Goal: Find specific page/section

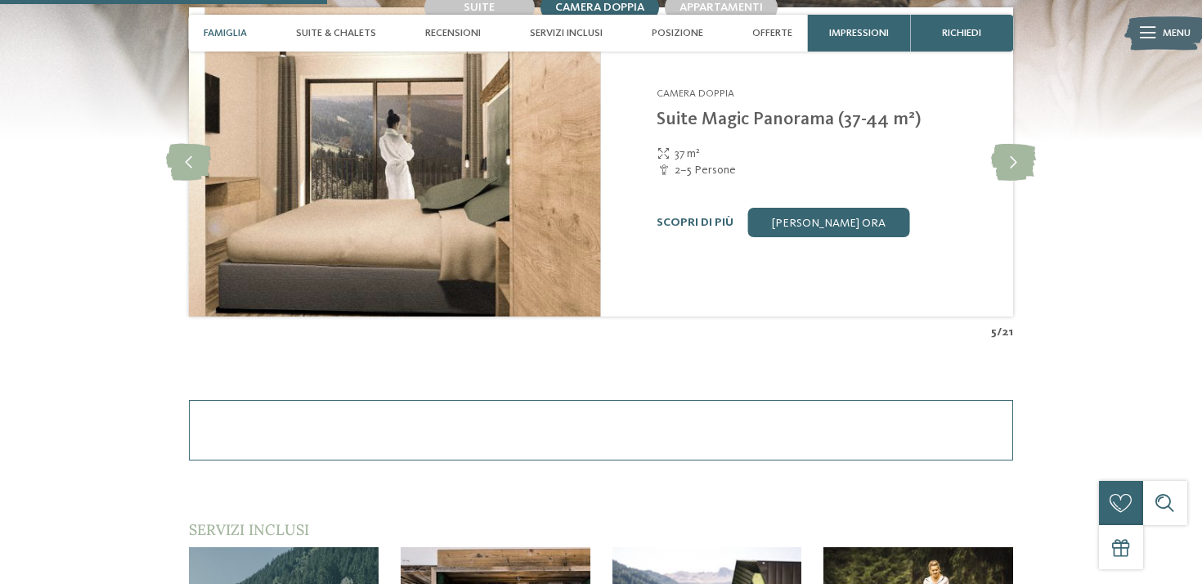
scroll to position [1293, 0]
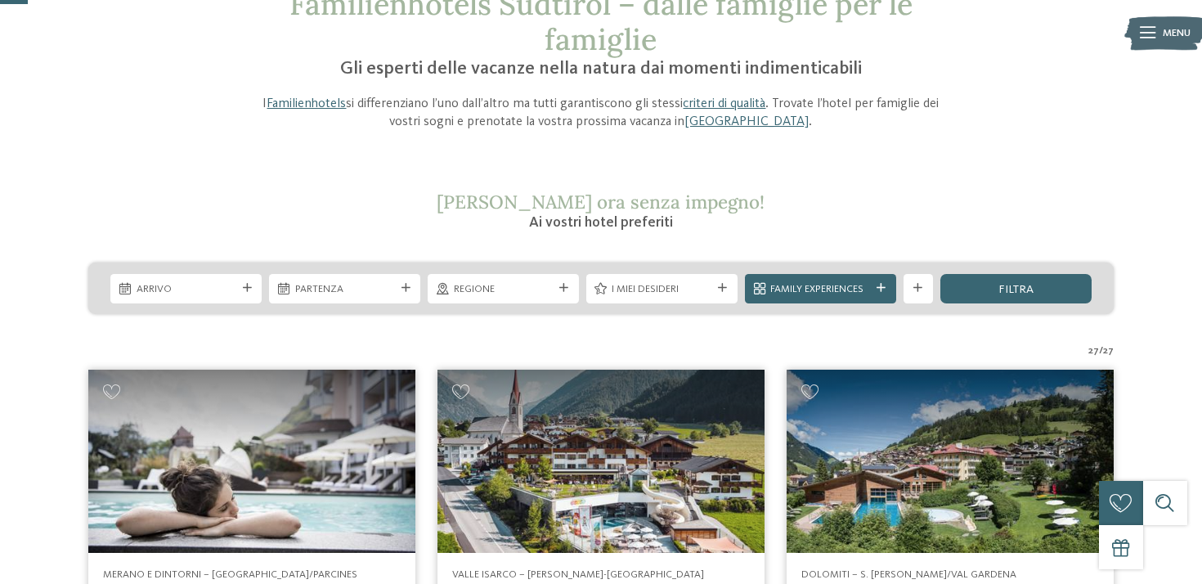
scroll to position [117, 0]
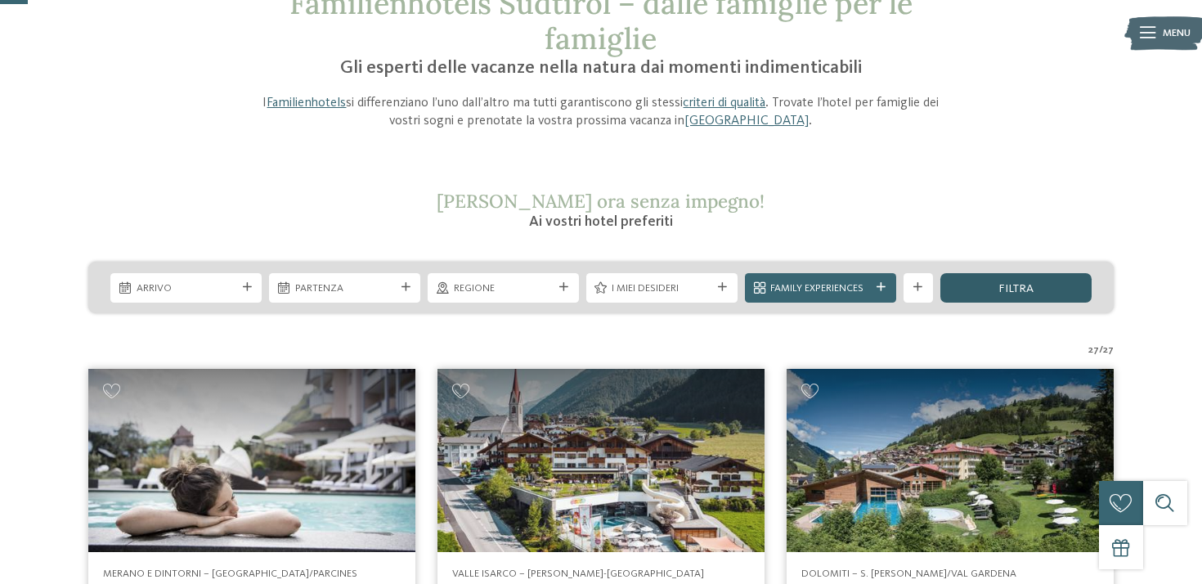
click at [964, 288] on div "filtra" at bounding box center [1016, 287] width 151 height 29
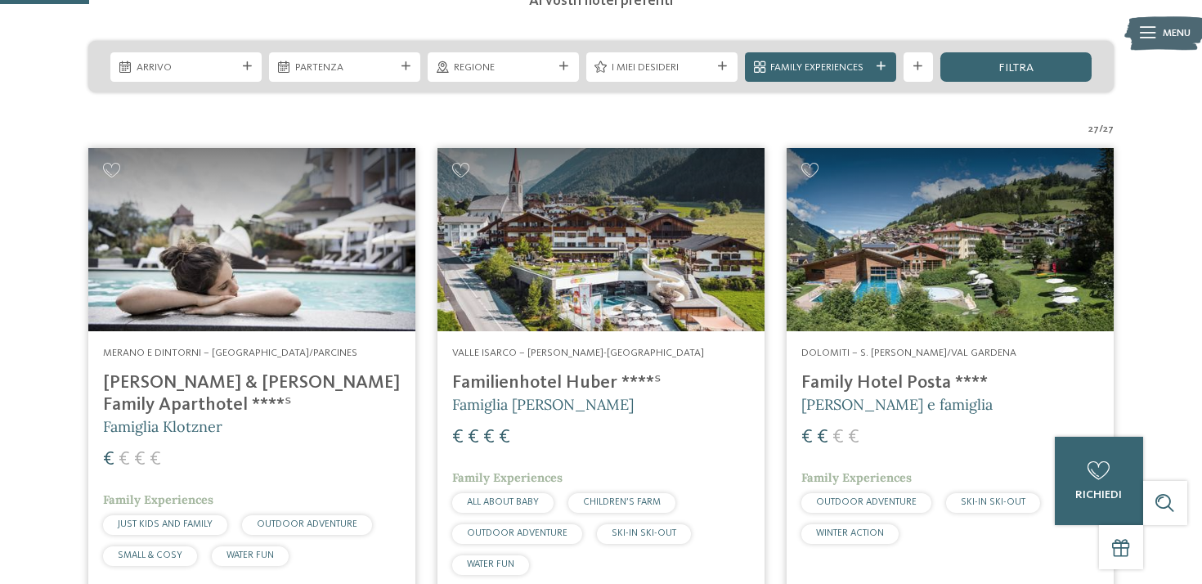
scroll to position [384, 0]
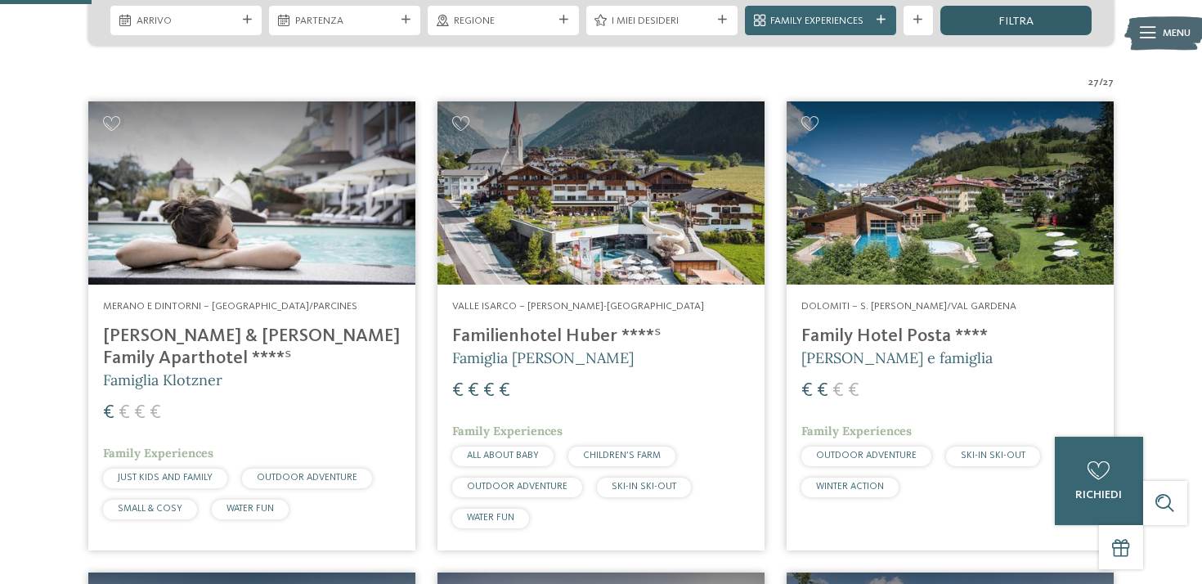
click at [967, 22] on div "filtra" at bounding box center [1016, 20] width 151 height 29
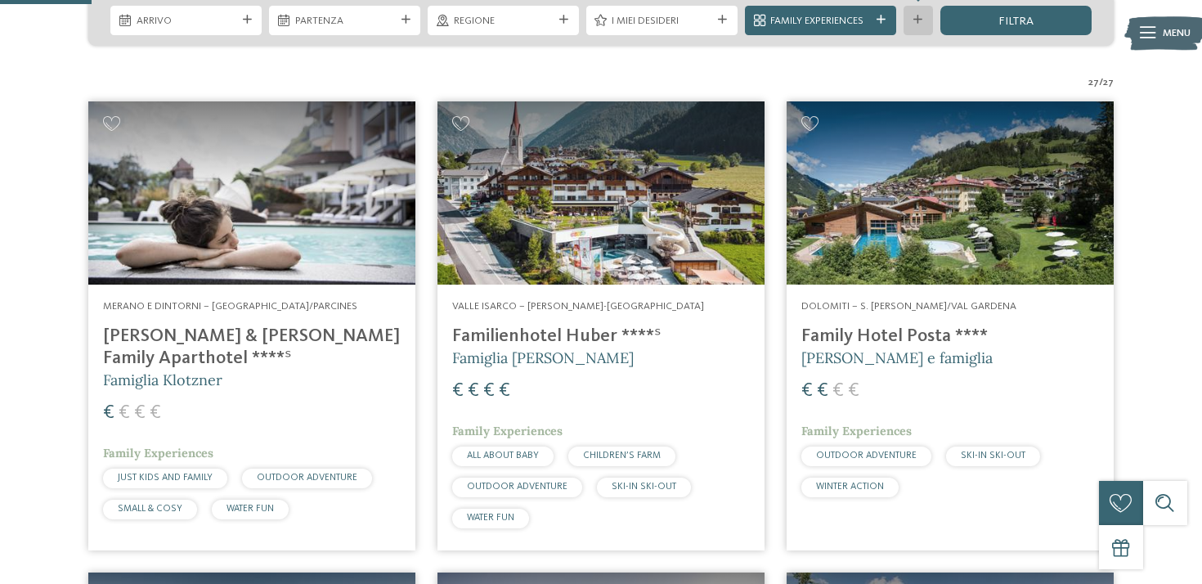
click at [911, 23] on div at bounding box center [918, 20] width 15 height 9
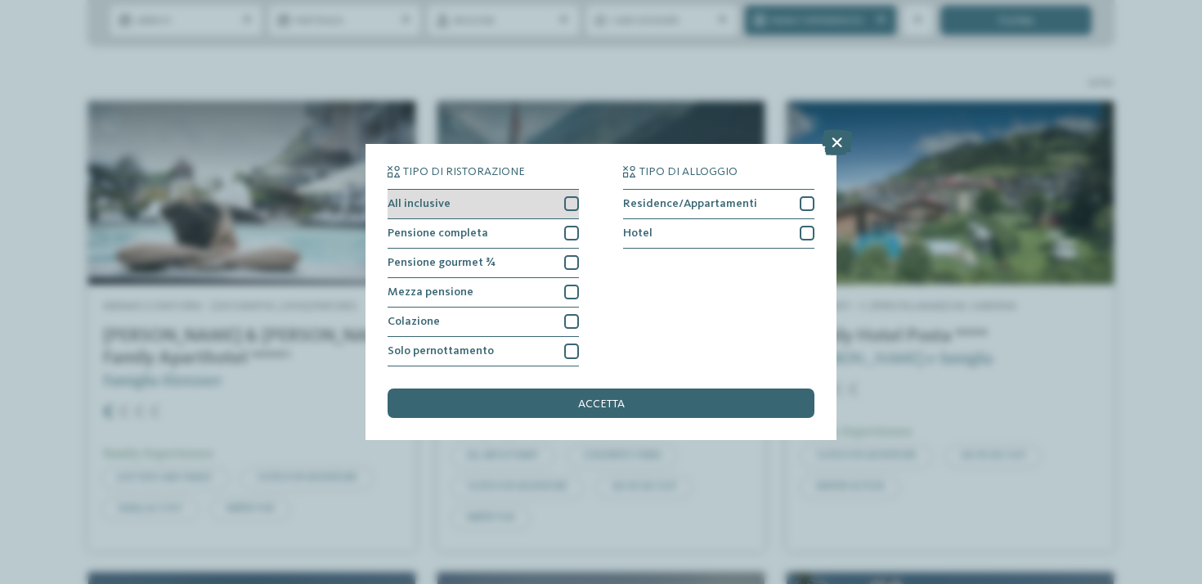
click at [573, 201] on div at bounding box center [571, 203] width 15 height 15
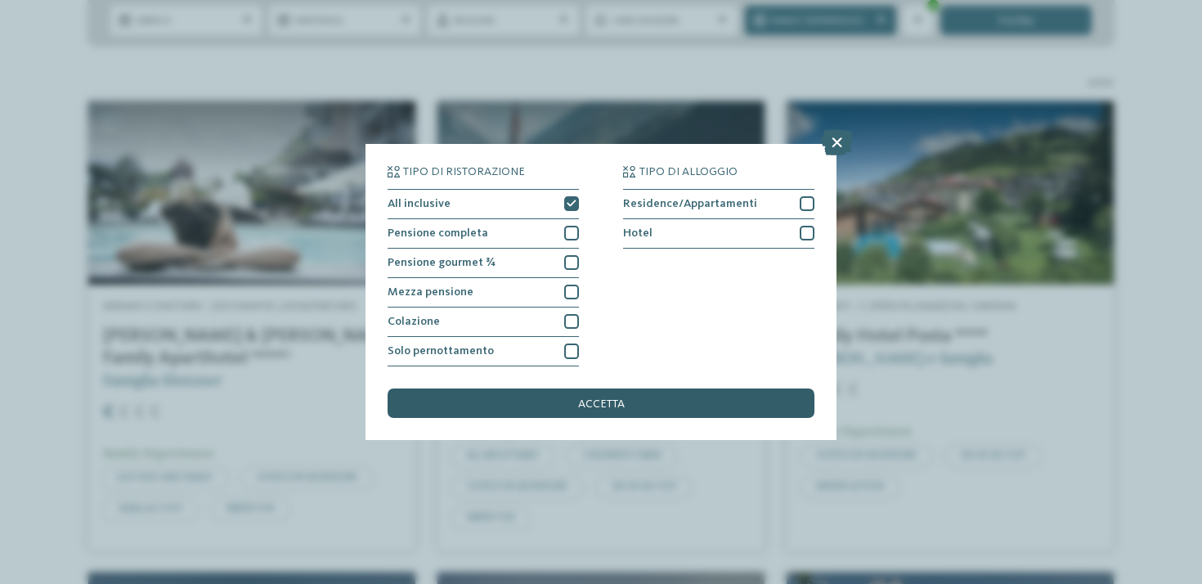
click at [621, 407] on span "accetta" at bounding box center [601, 403] width 47 height 11
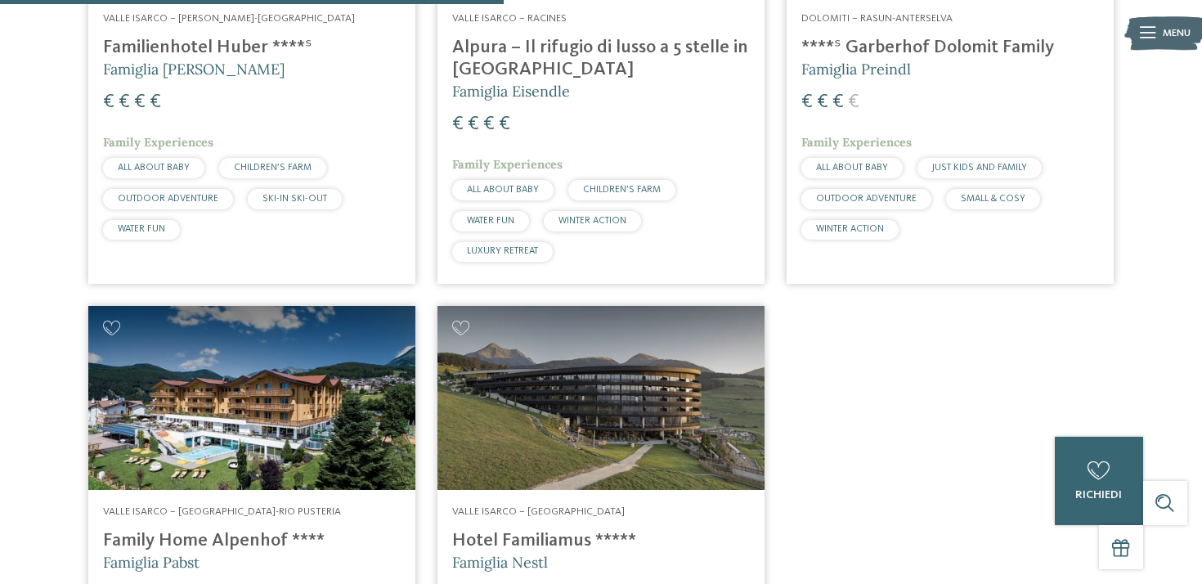
scroll to position [762, 0]
